Goal: Use online tool/utility: Utilize a website feature to perform a specific function

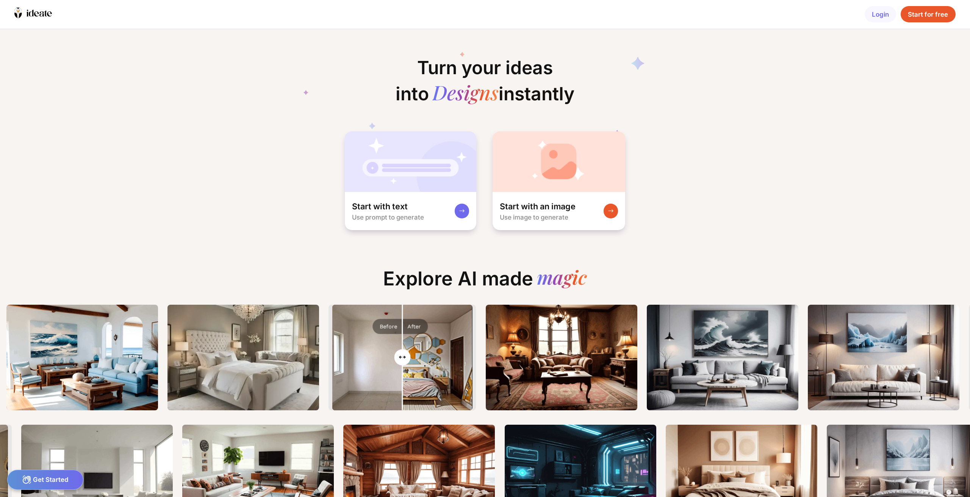
scroll to position [0, 27]
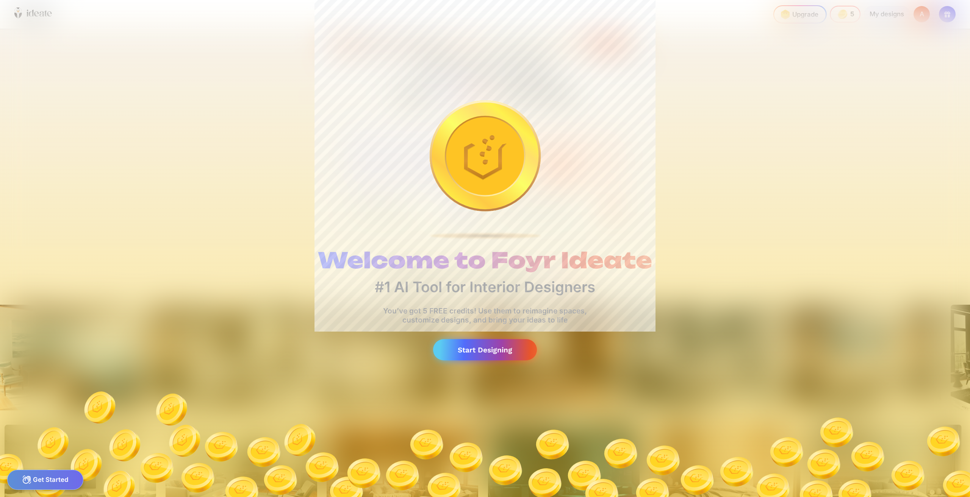
click at [511, 348] on div "Start Designing" at bounding box center [485, 350] width 104 height 22
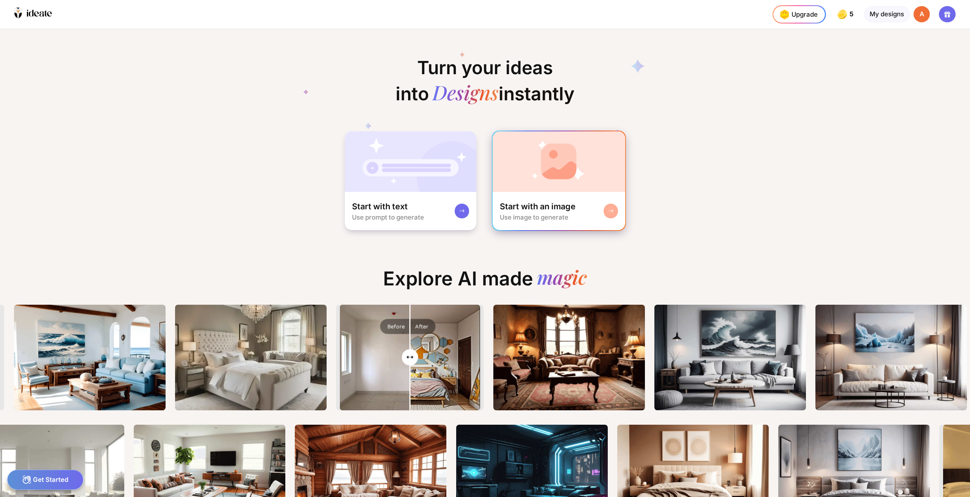
click at [610, 211] on rect at bounding box center [611, 211] width 6 height 6
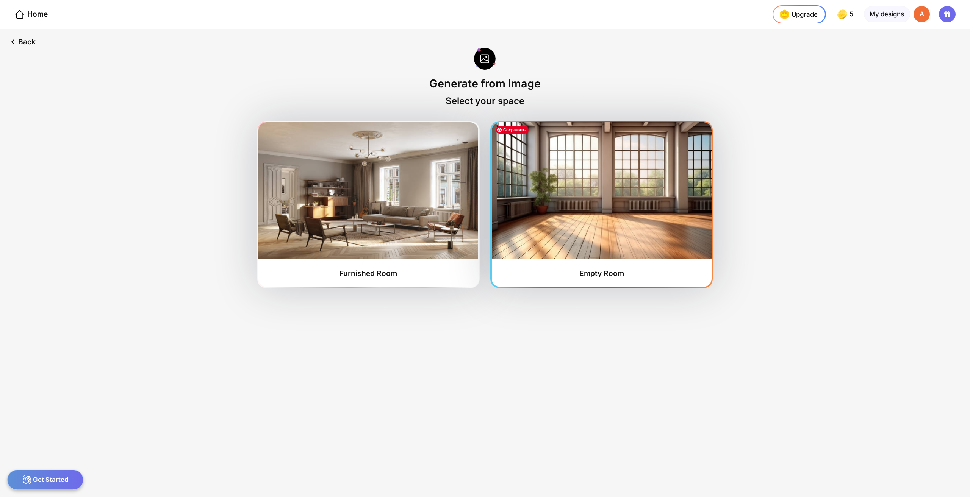
click at [550, 221] on img at bounding box center [602, 190] width 220 height 137
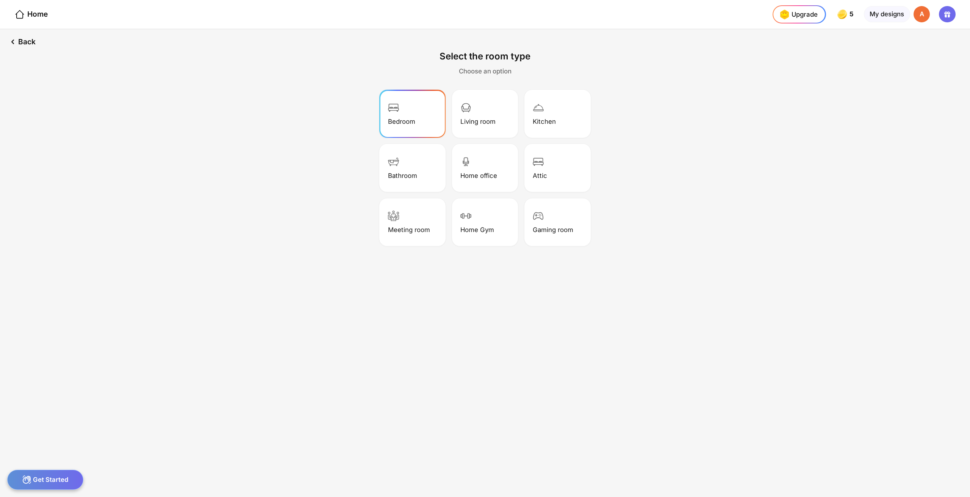
click at [425, 112] on div "Bedroom" at bounding box center [413, 113] width 64 height 45
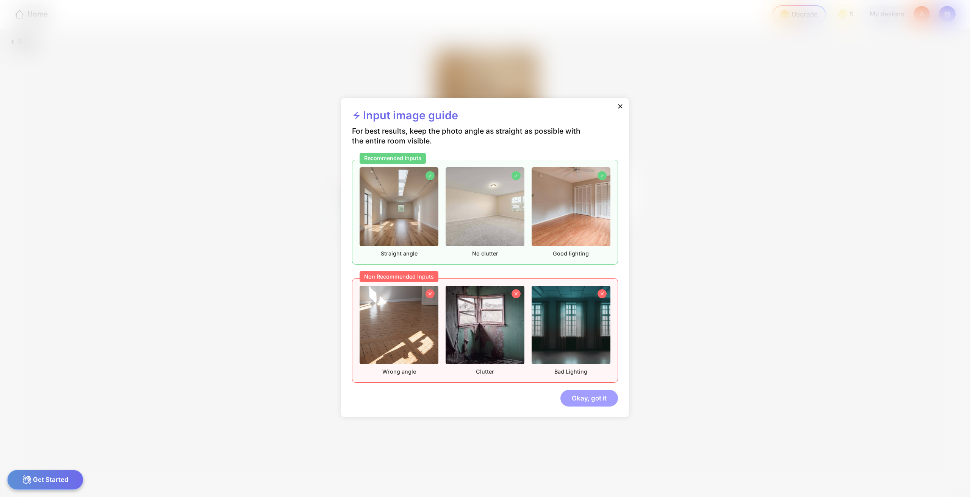
click at [601, 400] on div "Okay, got it" at bounding box center [589, 398] width 58 height 16
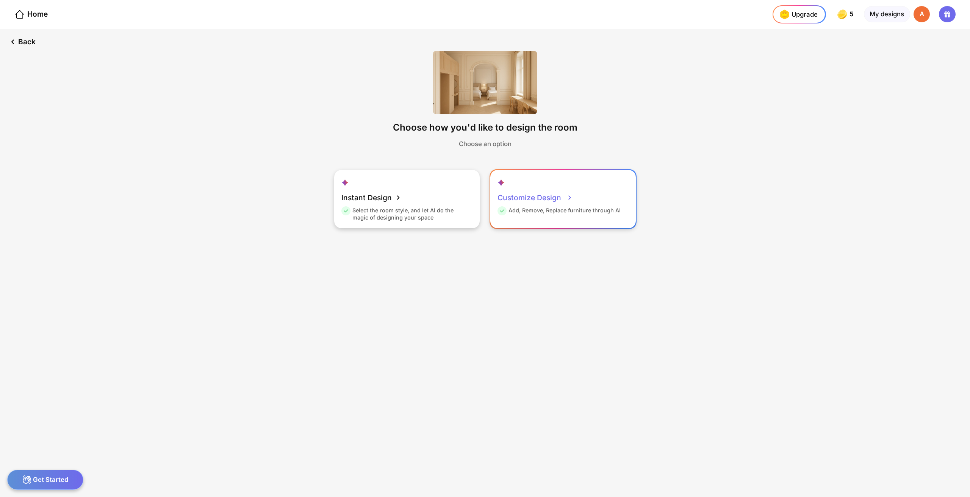
click at [568, 192] on span at bounding box center [569, 197] width 11 height 11
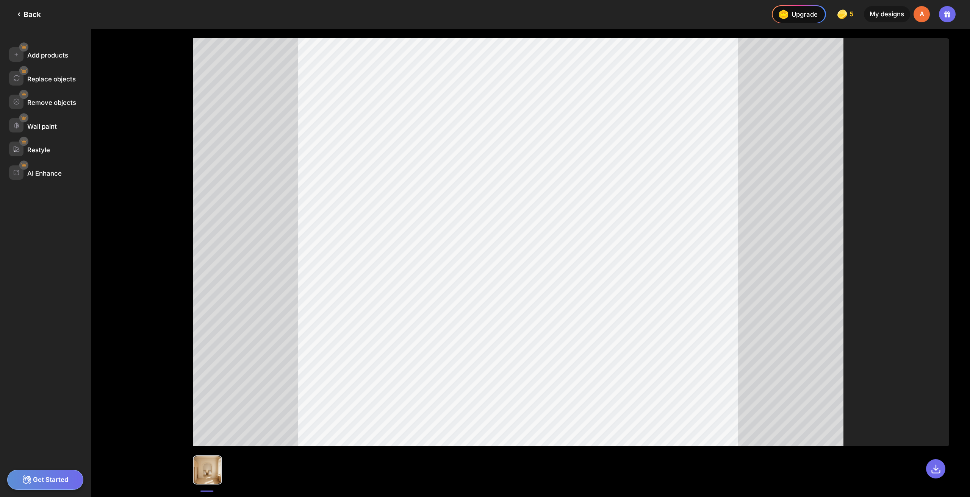
click at [19, 13] on icon at bounding box center [18, 14] width 9 height 9
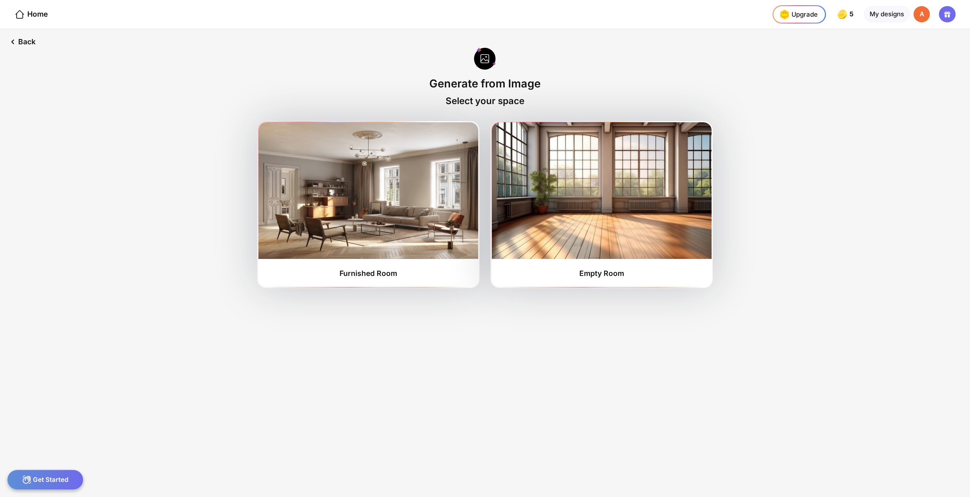
click at [19, 13] on icon at bounding box center [19, 14] width 11 height 11
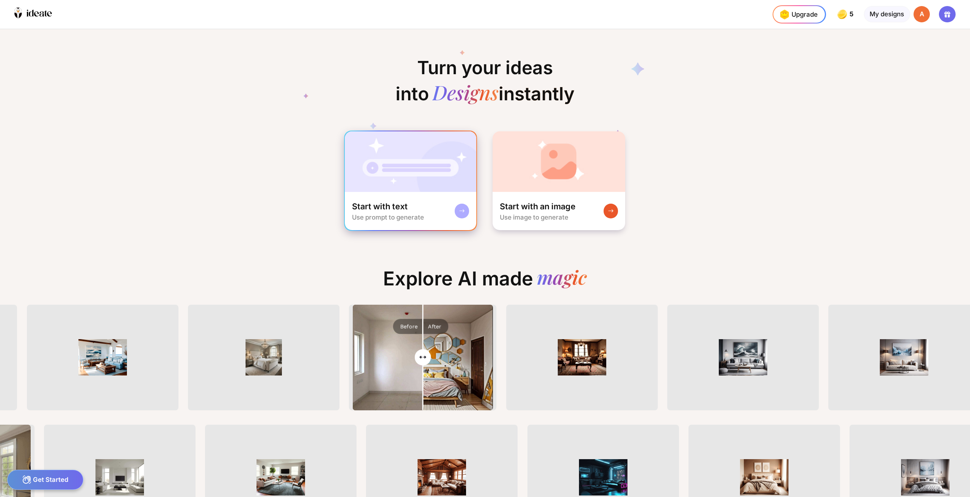
scroll to position [0, 11]
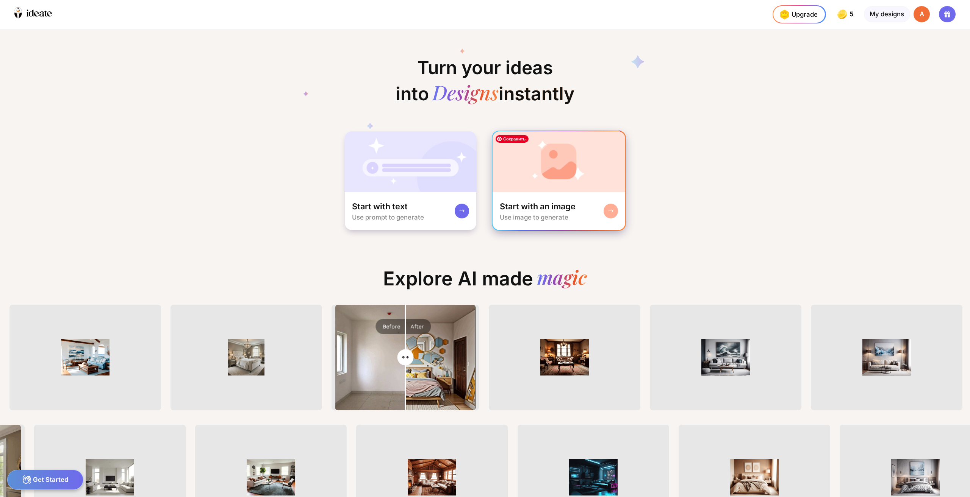
click at [564, 183] on img at bounding box center [559, 161] width 133 height 61
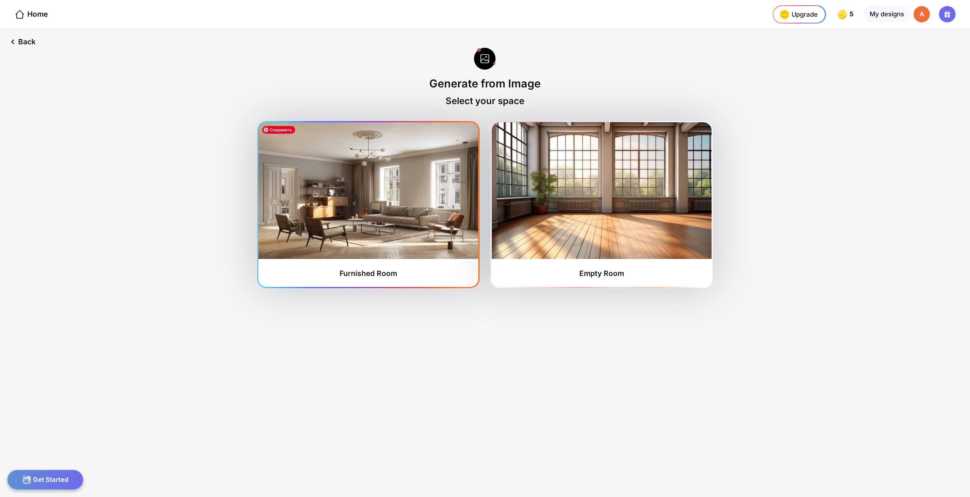
click at [355, 233] on img at bounding box center [368, 190] width 220 height 137
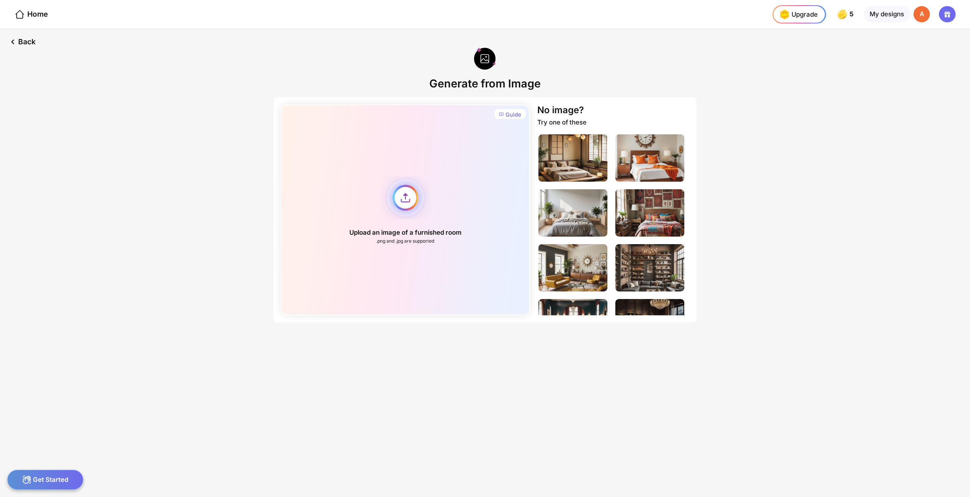
click at [402, 199] on div "Upload an image of a furnished room .png and .jpg are supported" at bounding box center [405, 210] width 249 height 211
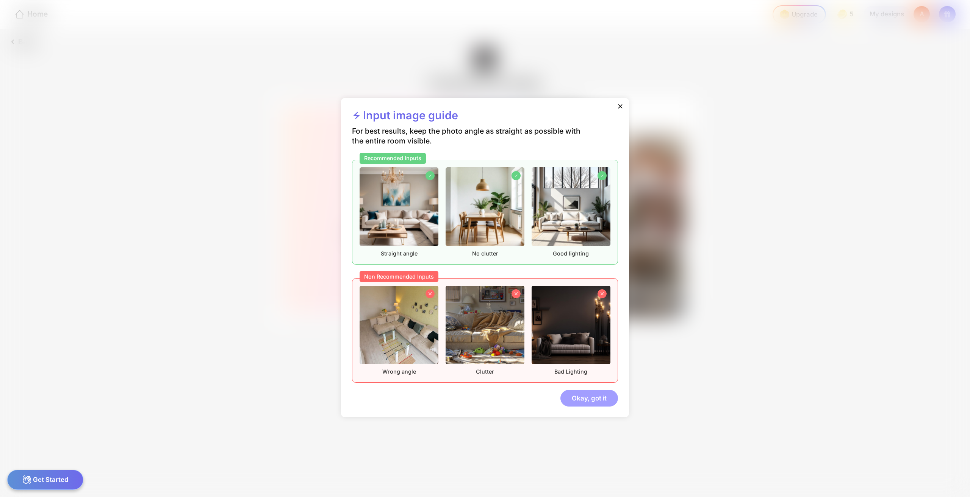
click at [594, 403] on div "Okay, got it" at bounding box center [589, 398] width 58 height 16
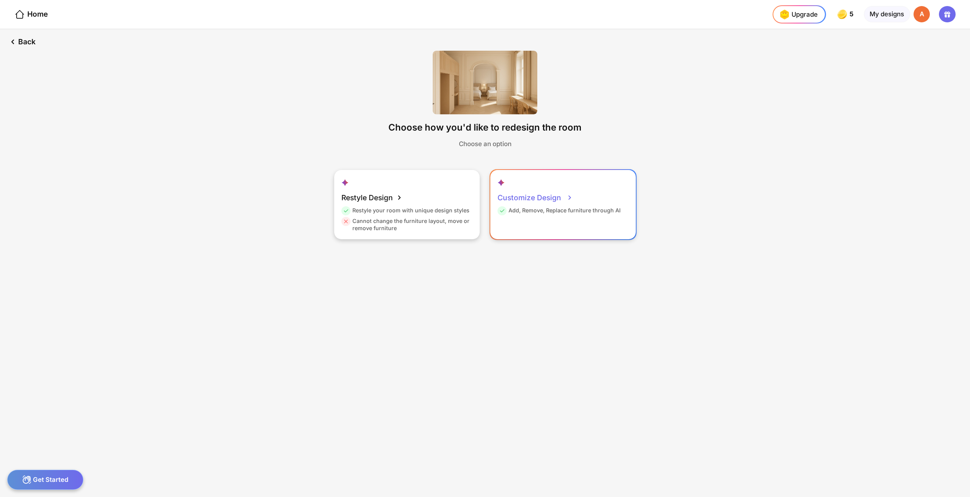
click at [563, 201] on div "Customize Design" at bounding box center [534, 198] width 75 height 18
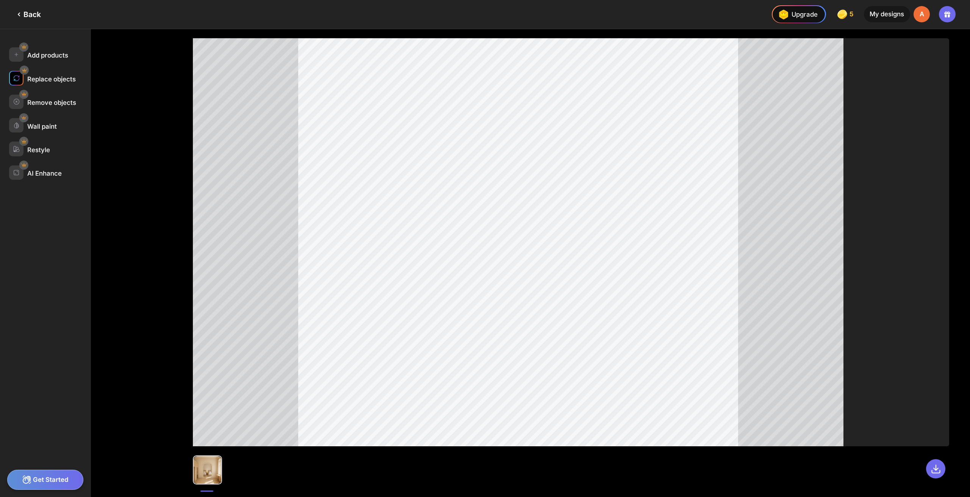
click at [16, 77] on img at bounding box center [16, 78] width 6 height 6
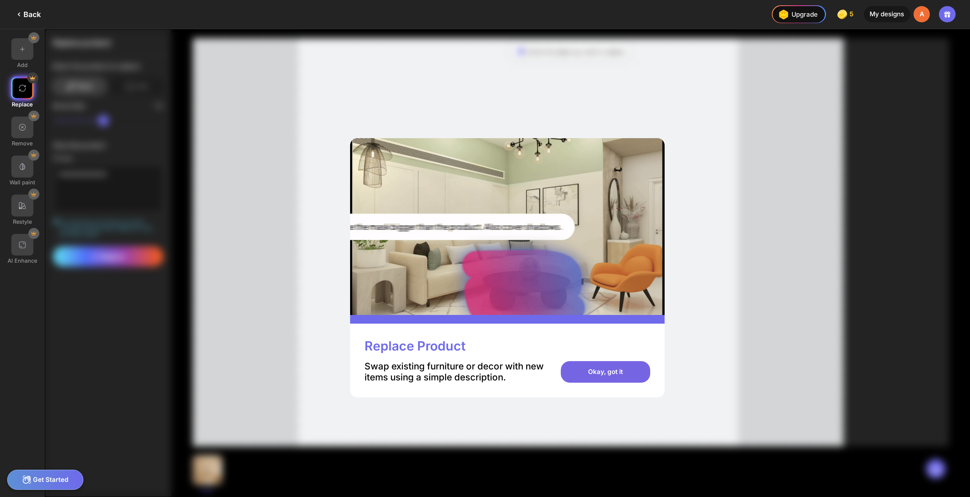
click at [610, 371] on div "Okay, got it" at bounding box center [605, 372] width 89 height 22
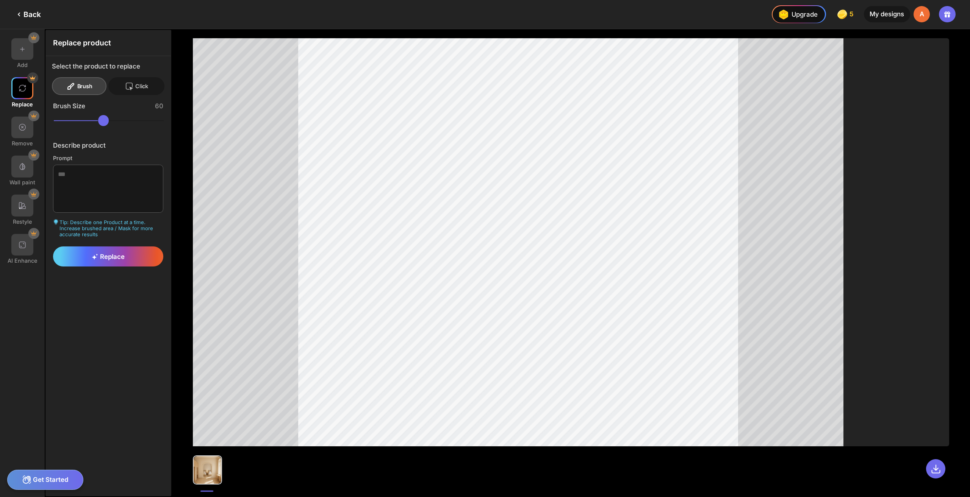
click at [121, 88] on div "Click" at bounding box center [136, 86] width 56 height 18
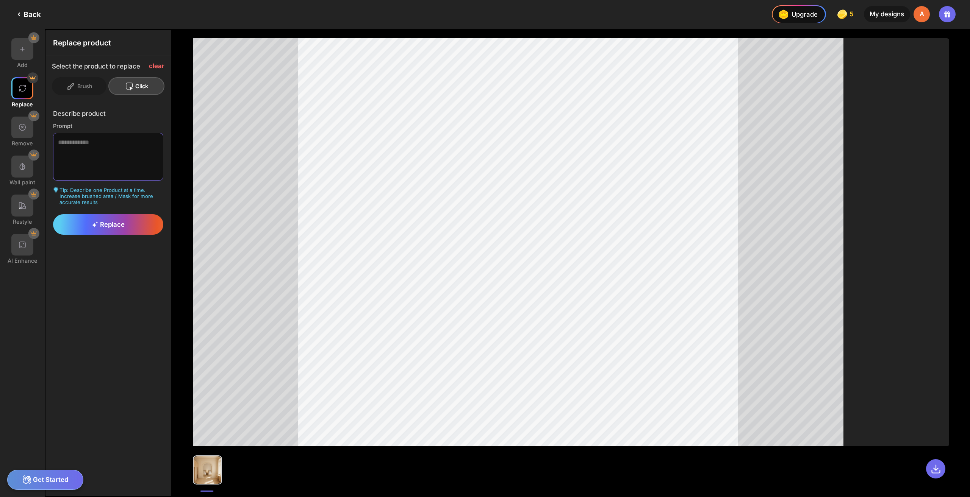
click at [134, 145] on textarea at bounding box center [108, 157] width 111 height 48
type textarea "**********"
click at [106, 222] on span "Replace" at bounding box center [108, 225] width 33 height 8
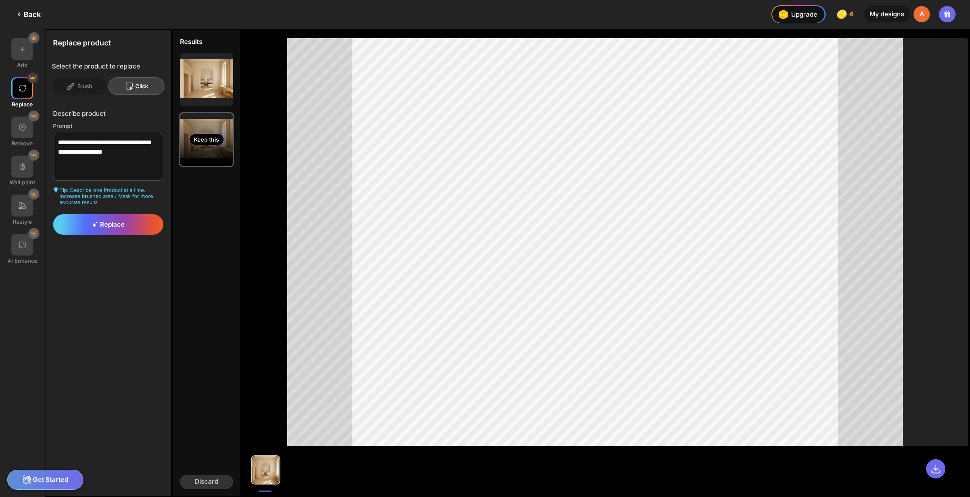
click at [204, 124] on div "Keep this" at bounding box center [206, 139] width 53 height 53
